Goal: Use online tool/utility: Utilize a website feature to perform a specific function

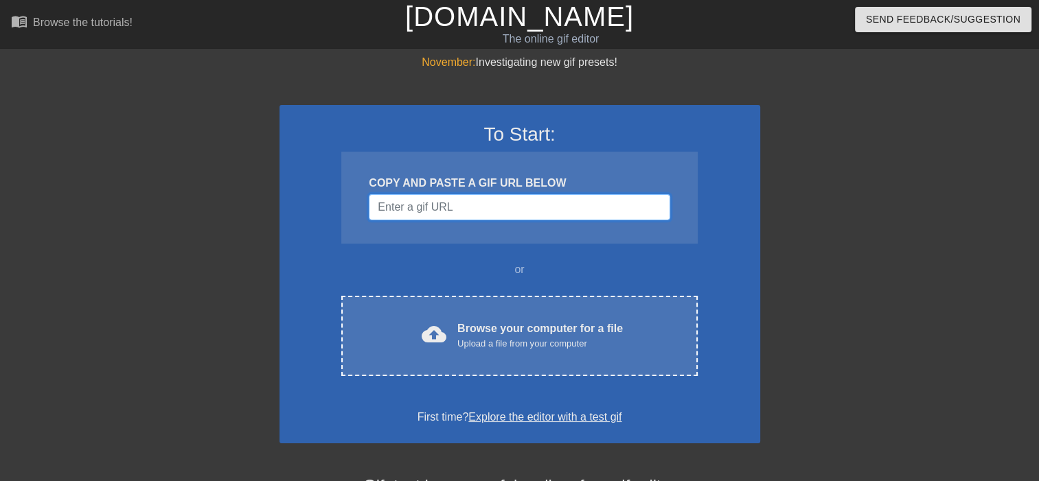
click at [399, 201] on input "Username" at bounding box center [519, 207] width 301 height 26
paste input "[URL][DOMAIN_NAME]"
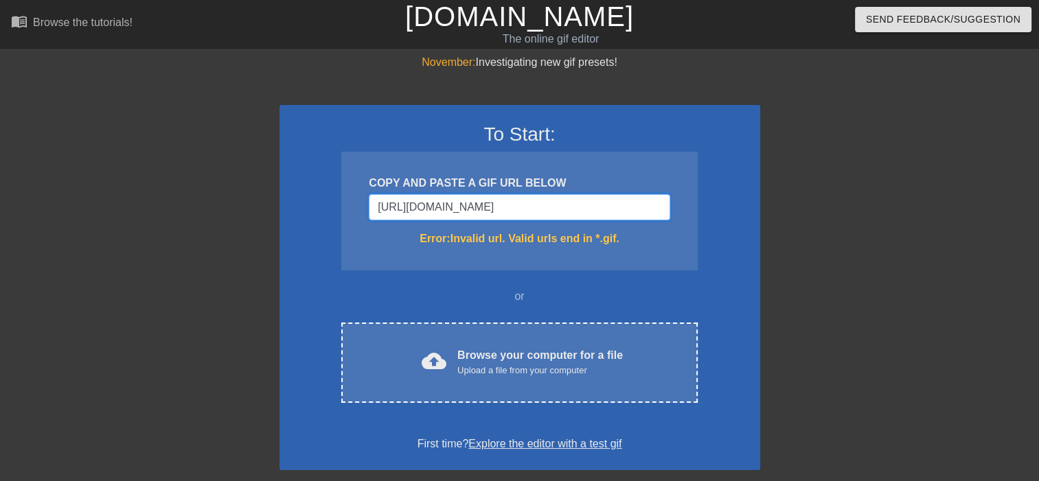
type input "[URL][DOMAIN_NAME]"
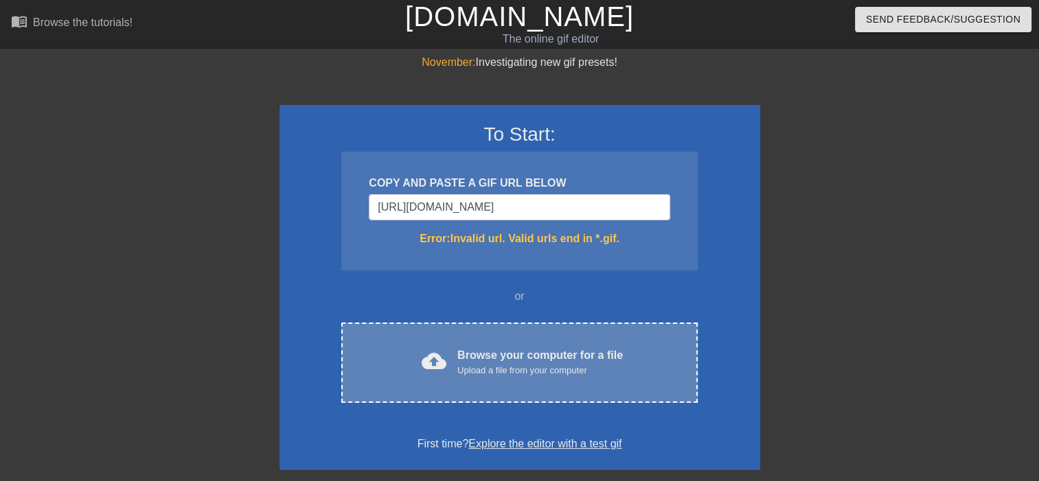
click at [477, 358] on div "Browse your computer for a file Upload a file from your computer" at bounding box center [539, 362] width 165 height 30
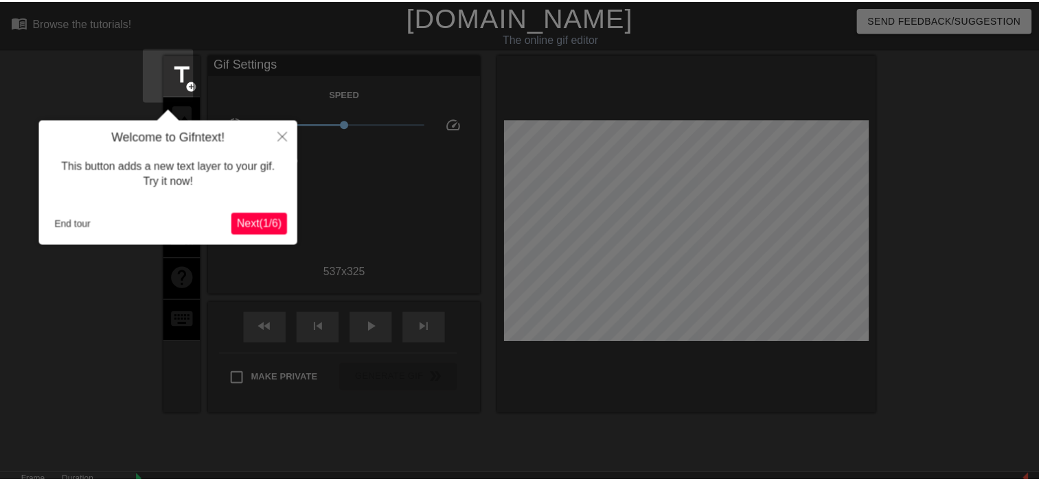
scroll to position [33, 0]
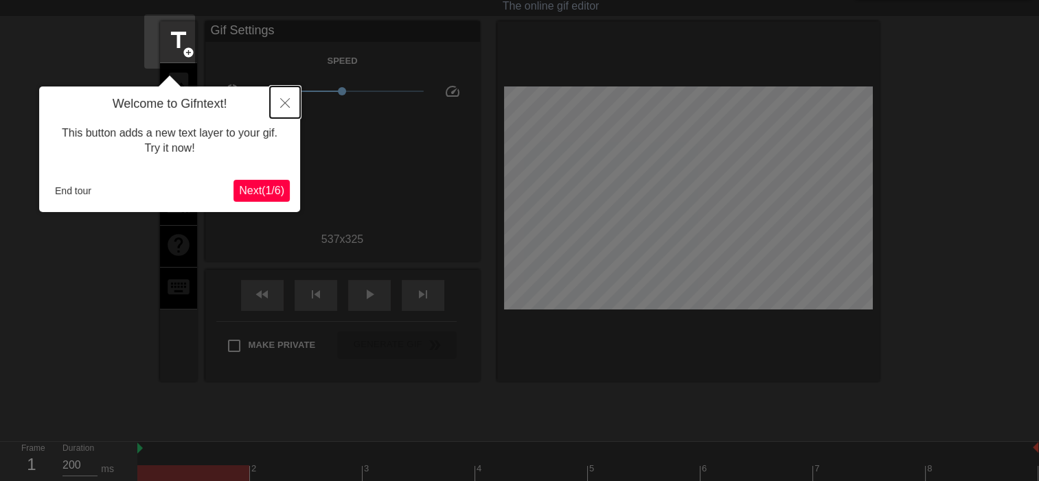
click at [280, 102] on icon "Close" at bounding box center [285, 103] width 10 height 10
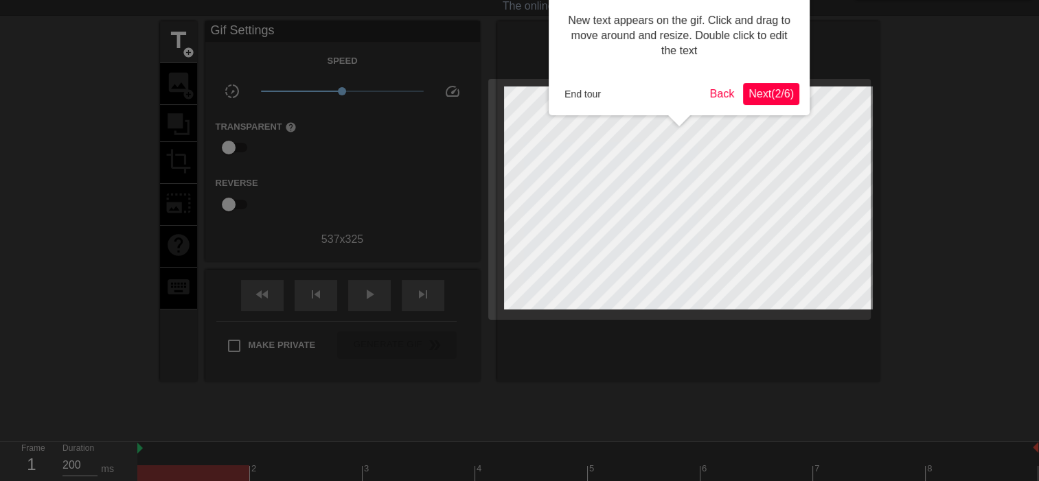
scroll to position [0, 0]
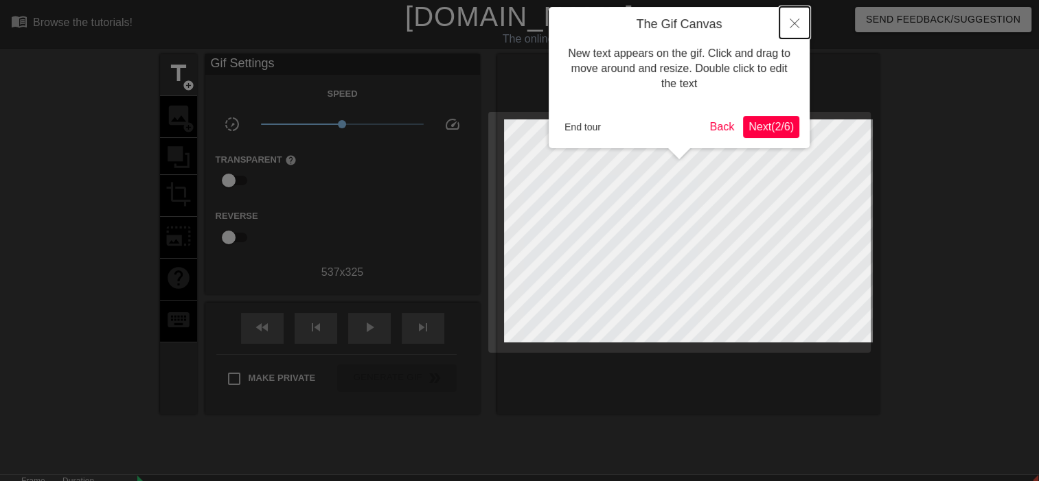
click at [788, 30] on button "Close" at bounding box center [794, 23] width 30 height 32
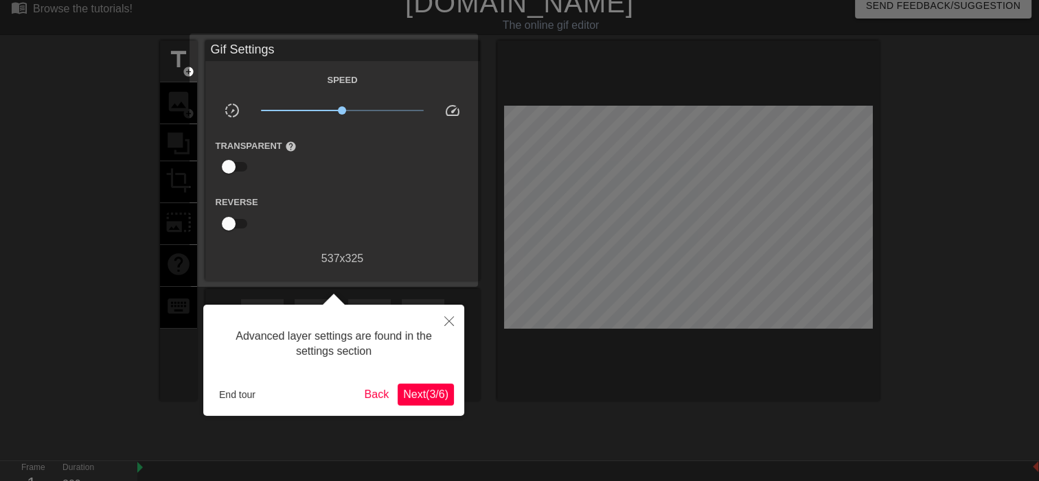
scroll to position [33, 0]
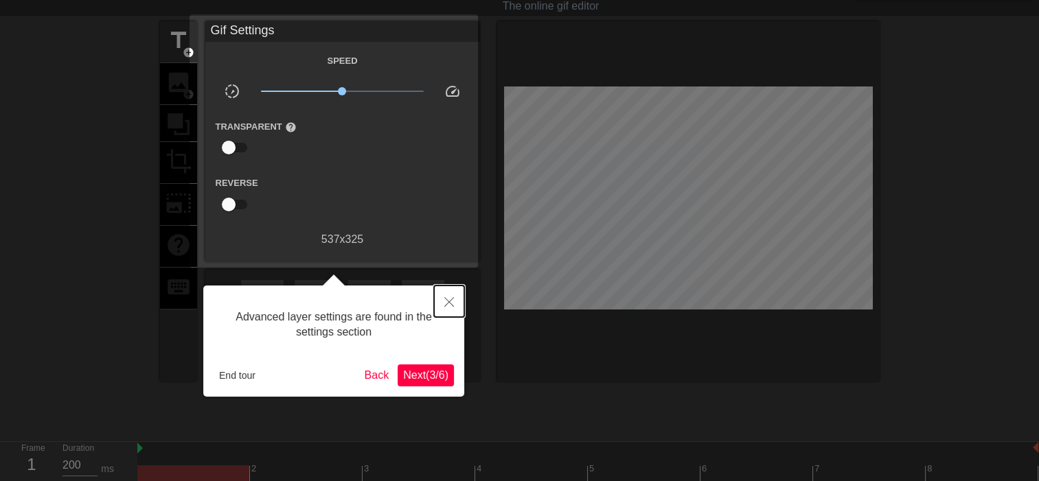
click at [457, 295] on button "Close" at bounding box center [449, 302] width 30 height 32
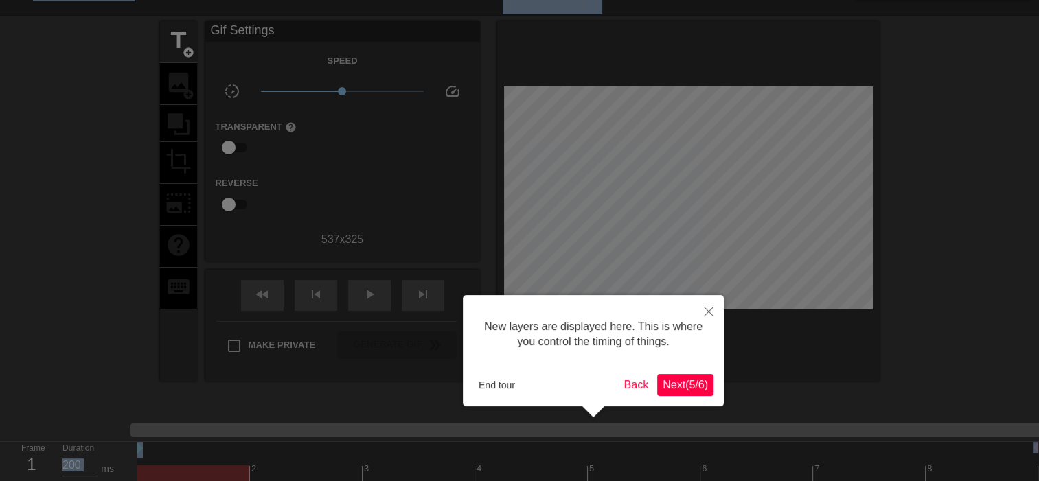
scroll to position [78, 0]
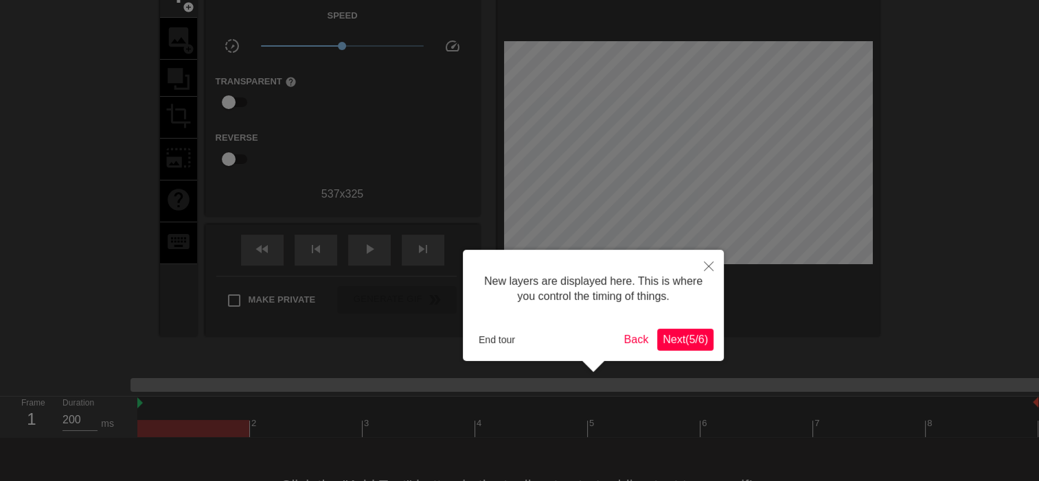
click at [724, 269] on div at bounding box center [519, 202] width 1039 height 560
click at [709, 265] on icon "Close" at bounding box center [709, 267] width 10 height 10
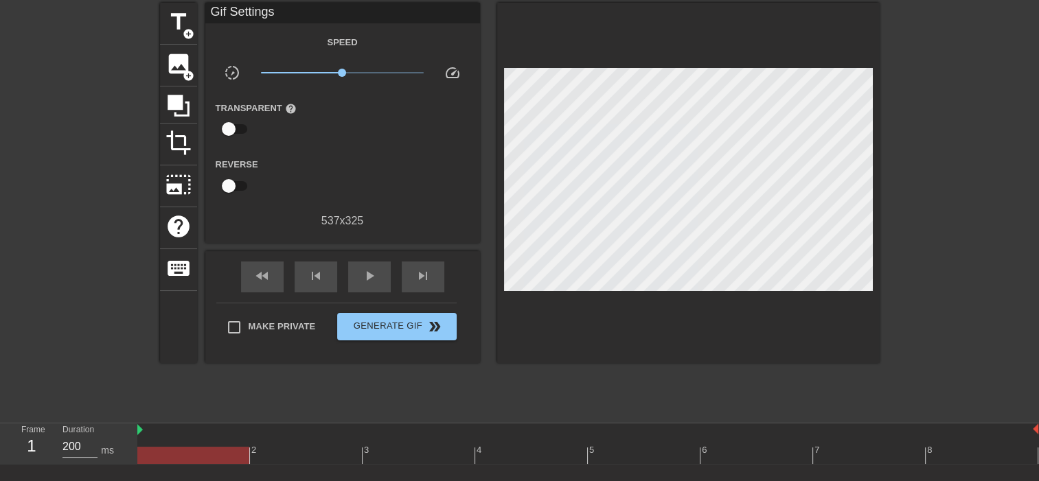
scroll to position [78, 0]
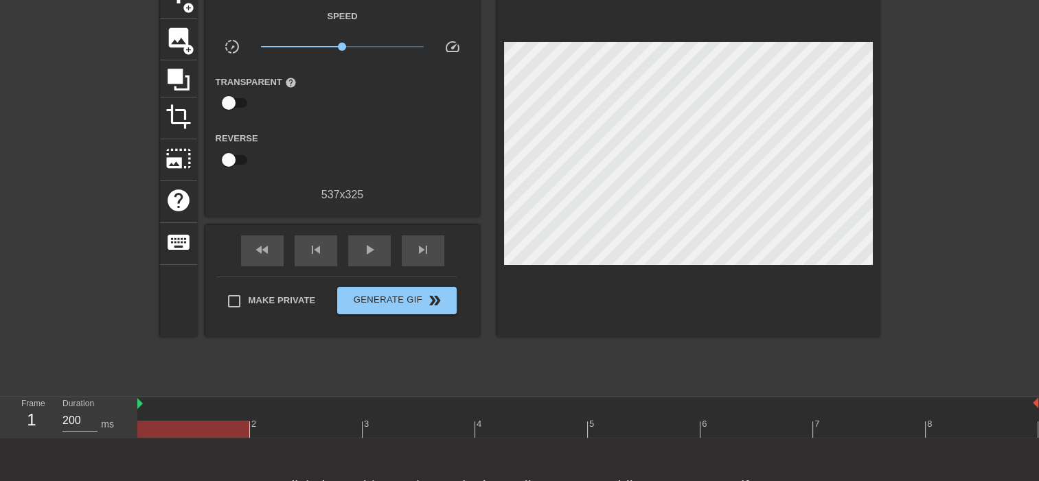
type input "100"
click at [704, 421] on div at bounding box center [587, 429] width 901 height 17
